Goal: Browse casually

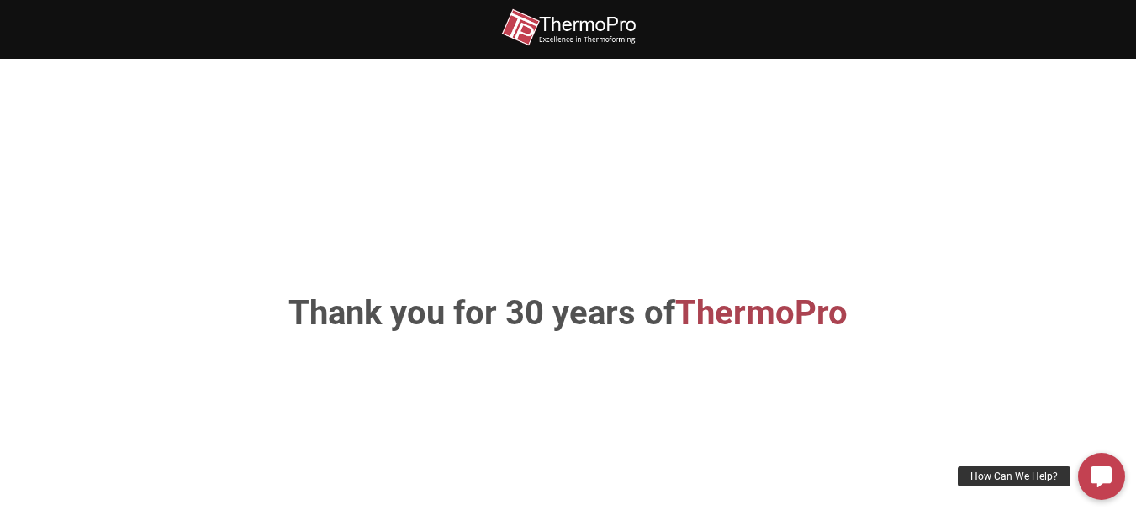
drag, startPoint x: 944, startPoint y: 108, endPoint x: 933, endPoint y: 1, distance: 108.2
click at [943, 102] on section "Thank you for 30 years of ThermoPro" at bounding box center [568, 314] width 1136 height 510
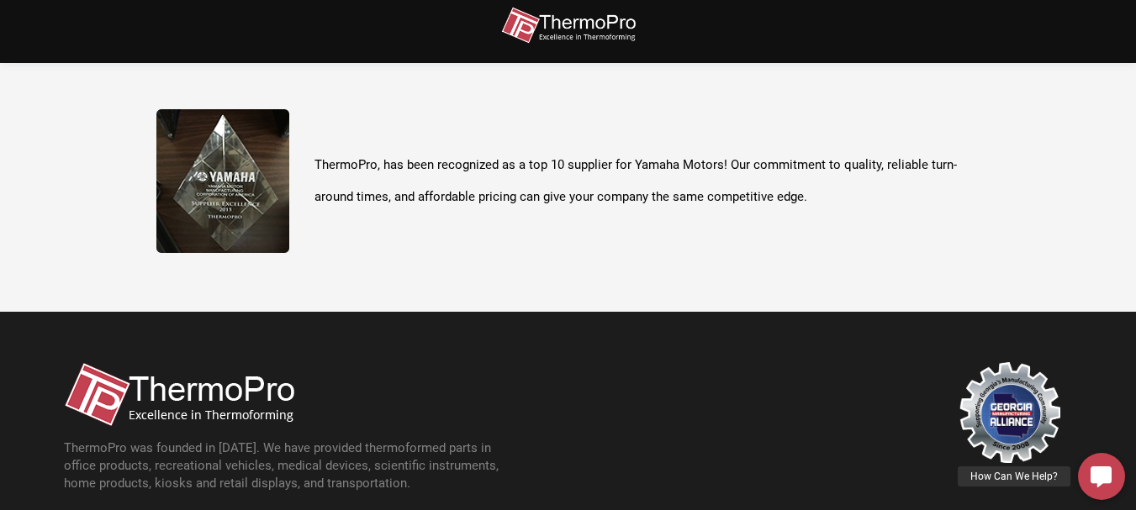
scroll to position [596, 0]
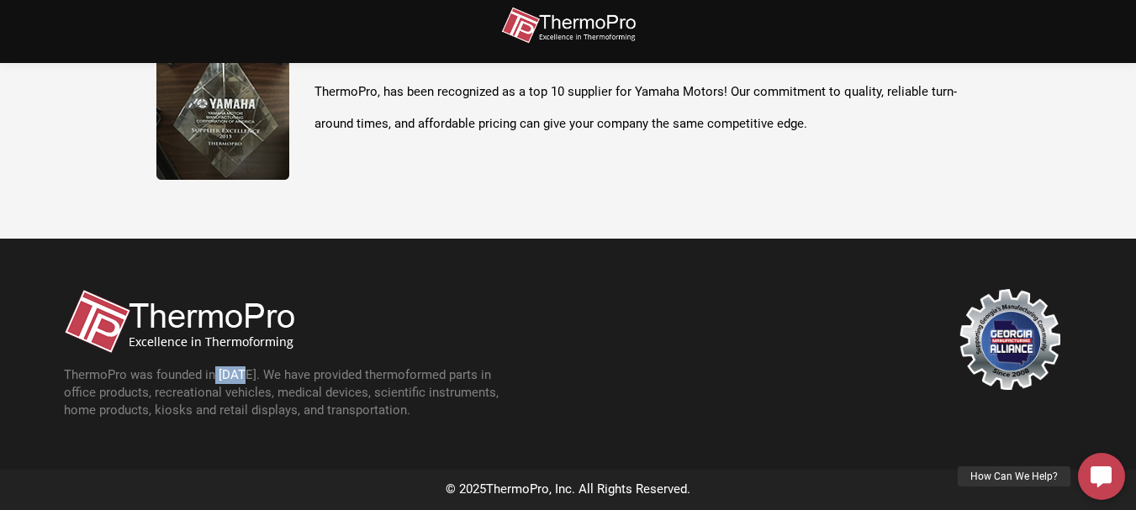
drag, startPoint x: 214, startPoint y: 373, endPoint x: 243, endPoint y: 388, distance: 32.7
click at [245, 373] on p "ThermoPro was founded in [DATE]. We have provided thermoformed parts in office …" at bounding box center [291, 393] width 454 height 53
click at [670, 394] on div at bounding box center [820, 354] width 504 height 130
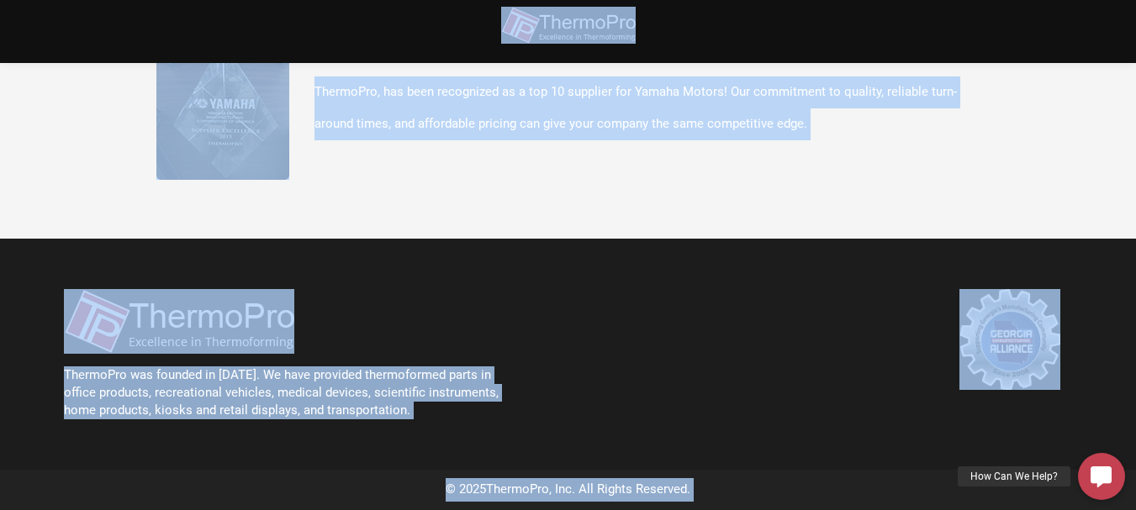
click at [753, 414] on div at bounding box center [820, 354] width 504 height 130
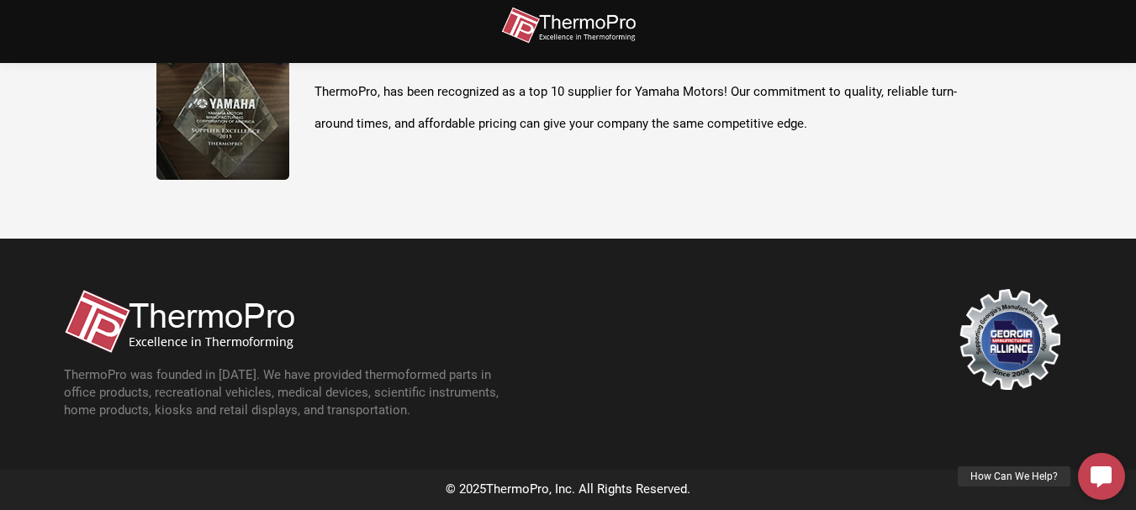
click at [1001, 341] on img at bounding box center [1009, 339] width 101 height 101
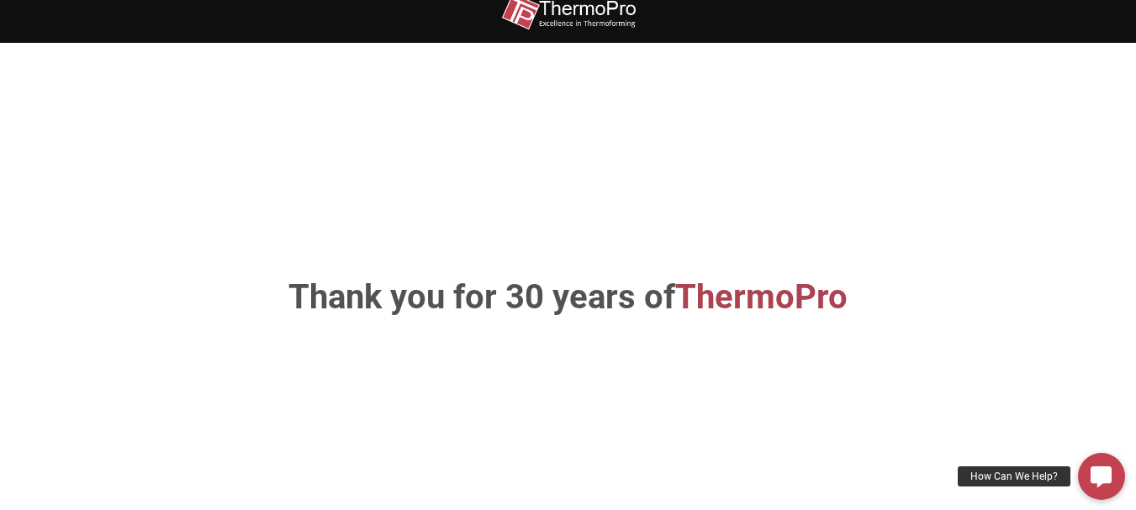
scroll to position [0, 0]
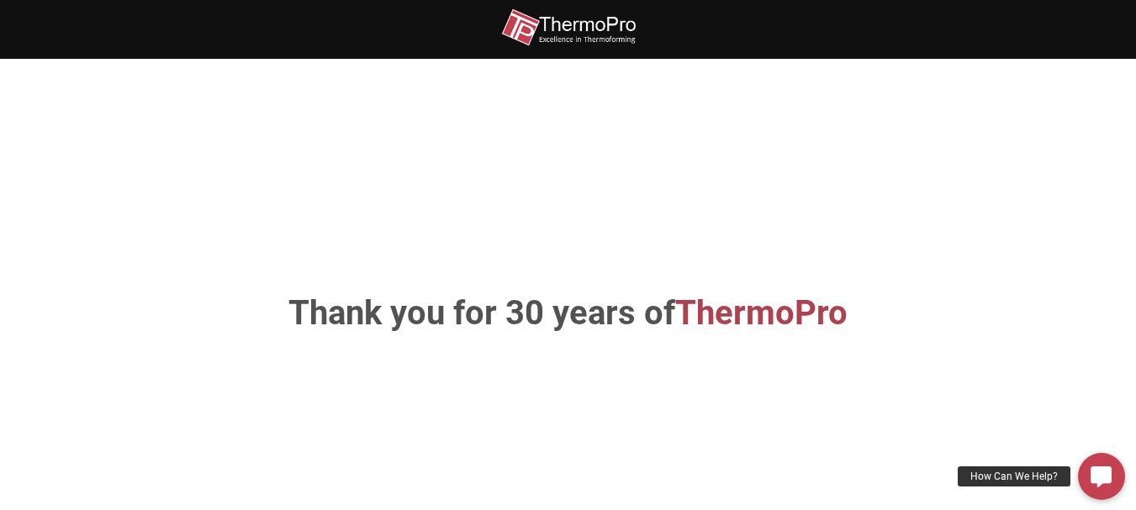
click at [568, 13] on img at bounding box center [568, 27] width 135 height 38
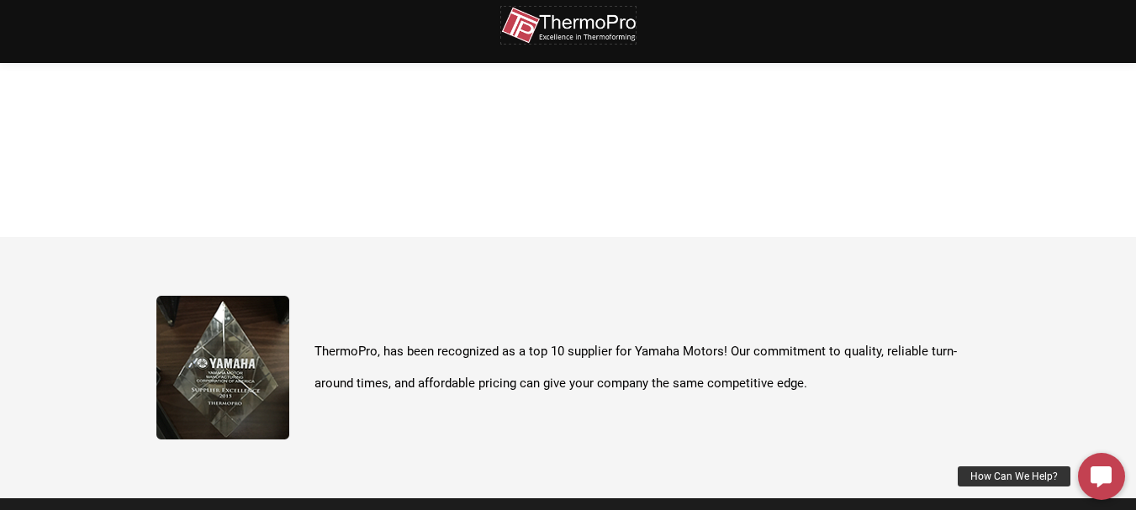
scroll to position [590, 0]
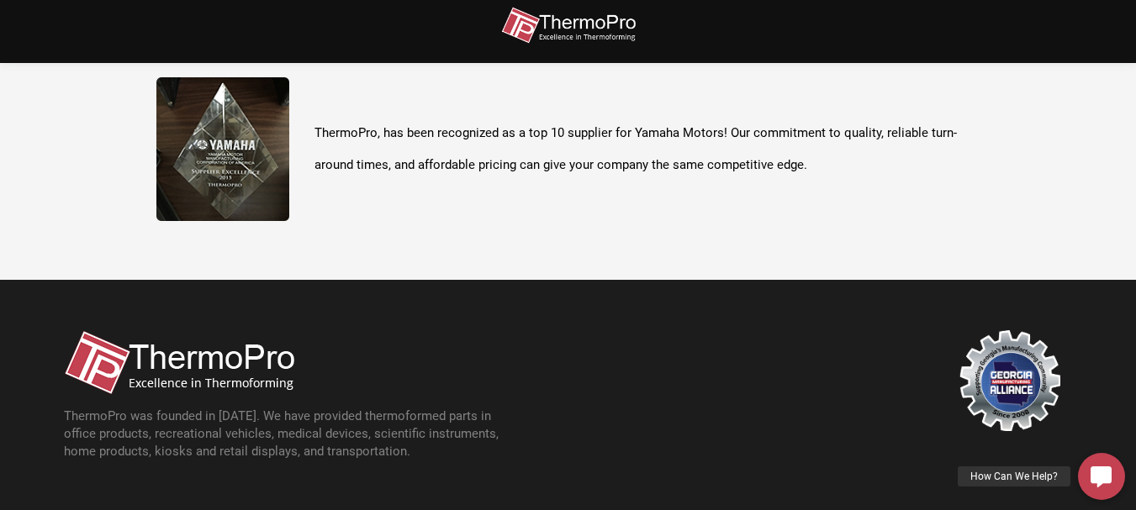
scroll to position [596, 0]
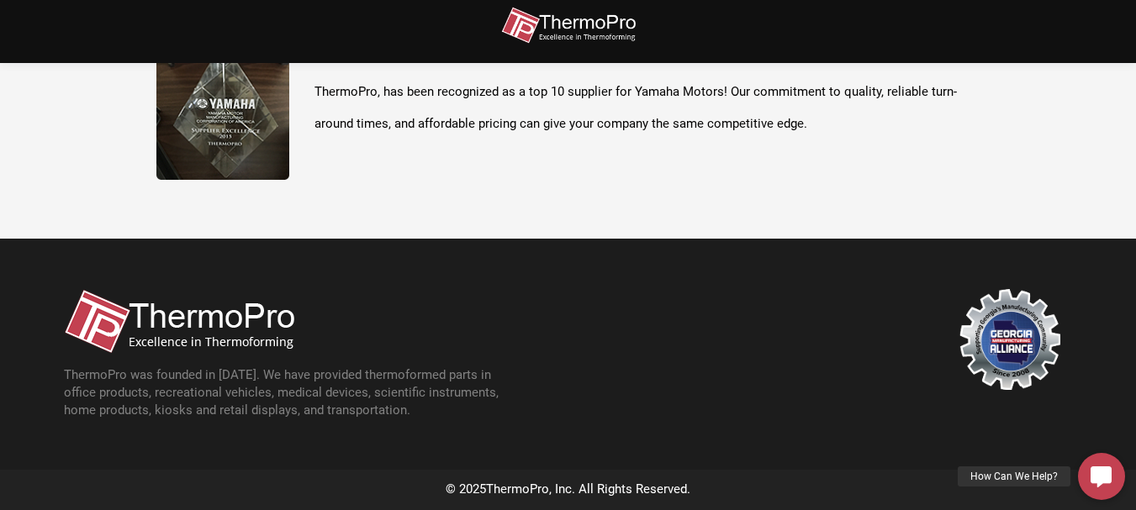
click at [534, 378] on div "ThermoPro was founded in [DATE]. We have provided thermoformed parts in office …" at bounding box center [316, 354] width 504 height 130
click at [531, 378] on div "ThermoPro was founded in [DATE]. We have provided thermoformed parts in office …" at bounding box center [316, 354] width 504 height 130
click at [465, 386] on p "ThermoPro was founded in [DATE]. We have provided thermoformed parts in office …" at bounding box center [291, 393] width 454 height 53
click at [973, 362] on img at bounding box center [1009, 339] width 101 height 101
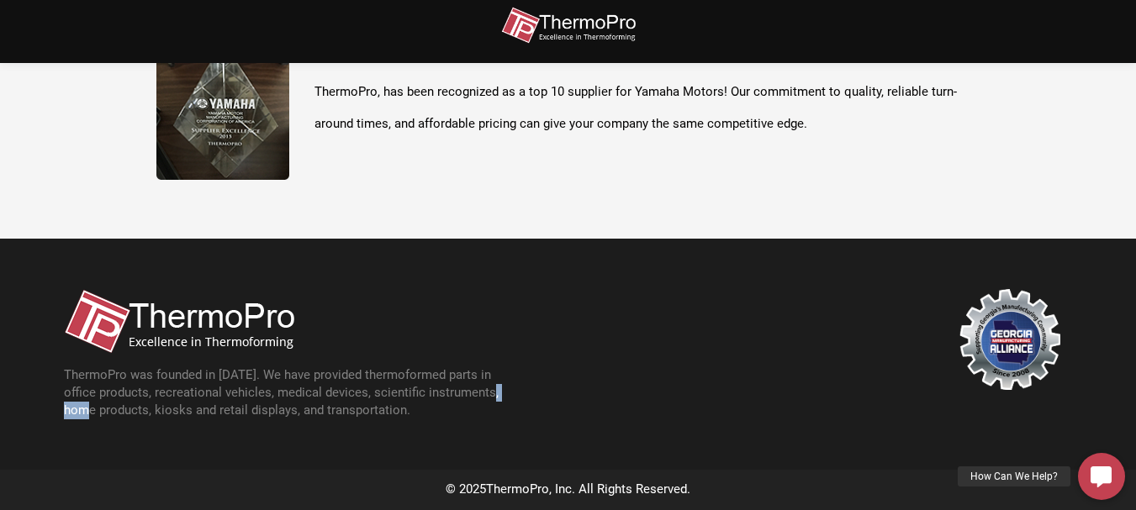
click at [1015, 347] on img at bounding box center [1009, 339] width 101 height 101
